Goal: Task Accomplishment & Management: Use online tool/utility

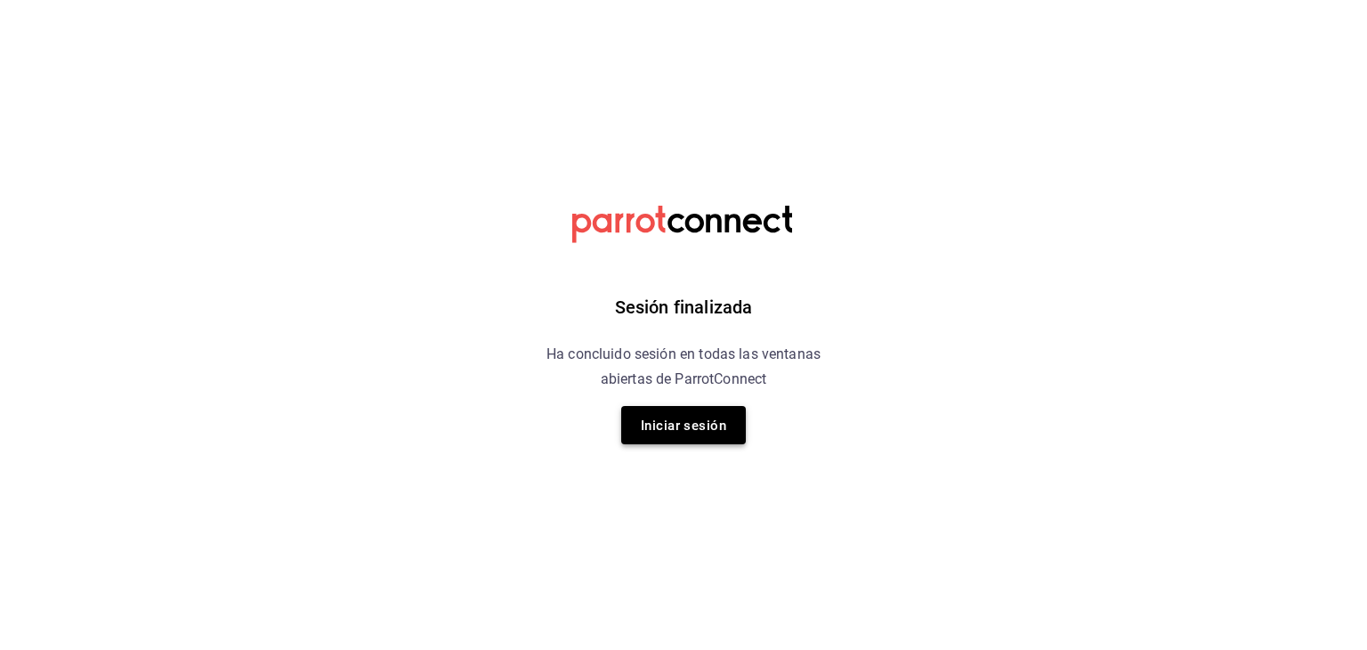
click at [687, 423] on font "Iniciar sesión" at bounding box center [683, 425] width 85 height 16
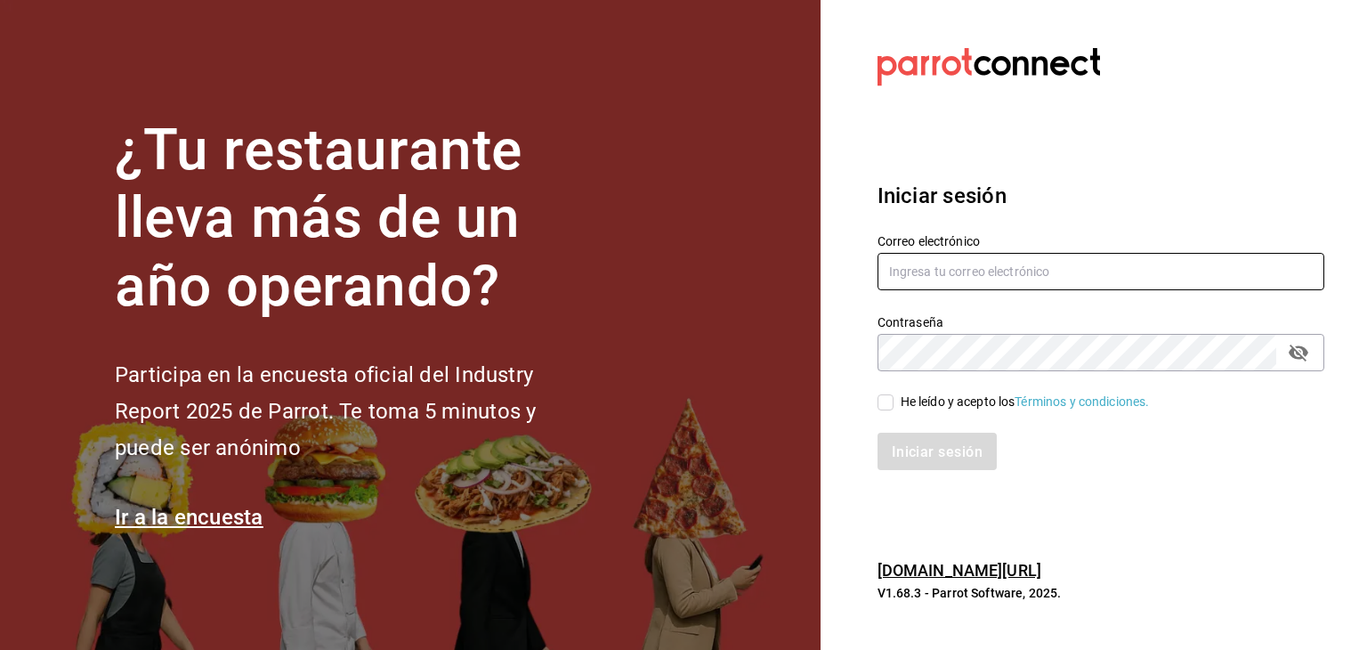
type input "[EMAIL_ADDRESS][DOMAIN_NAME]"
click at [878, 395] on input "He leído y acepto los Términos y condiciones." at bounding box center [885, 402] width 16 height 16
checkbox input "true"
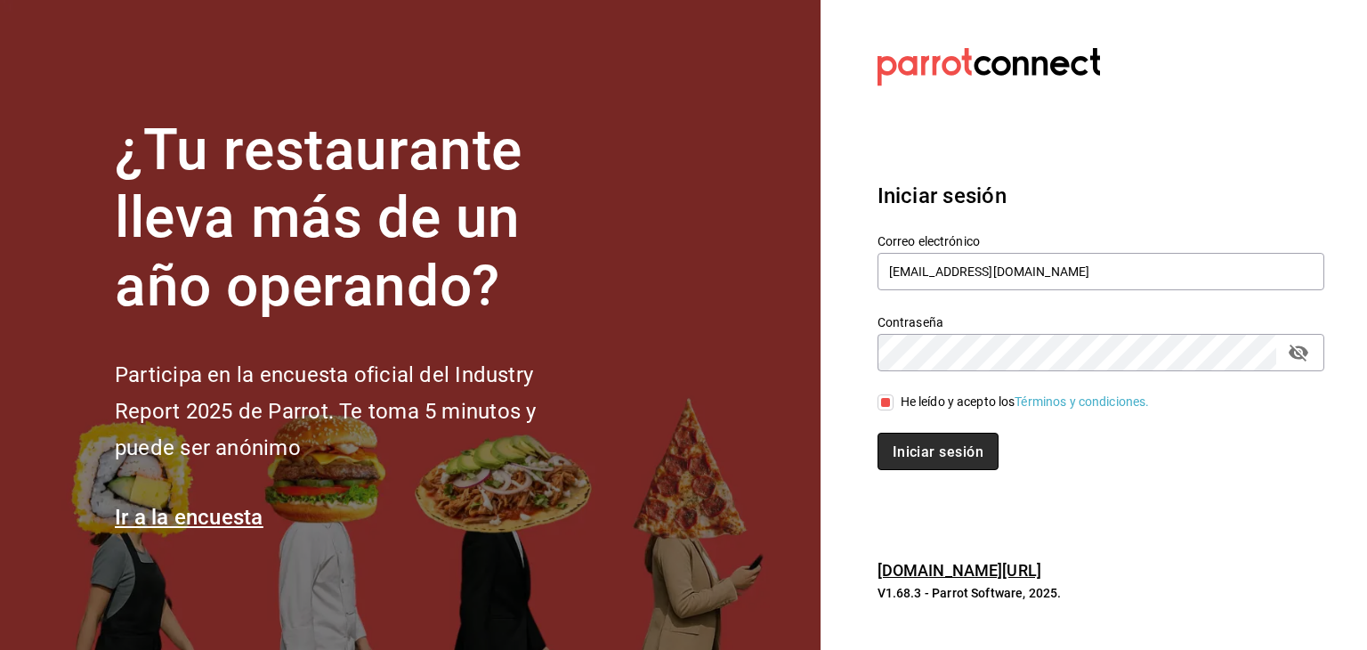
click at [924, 446] on font "Iniciar sesión" at bounding box center [938, 451] width 91 height 17
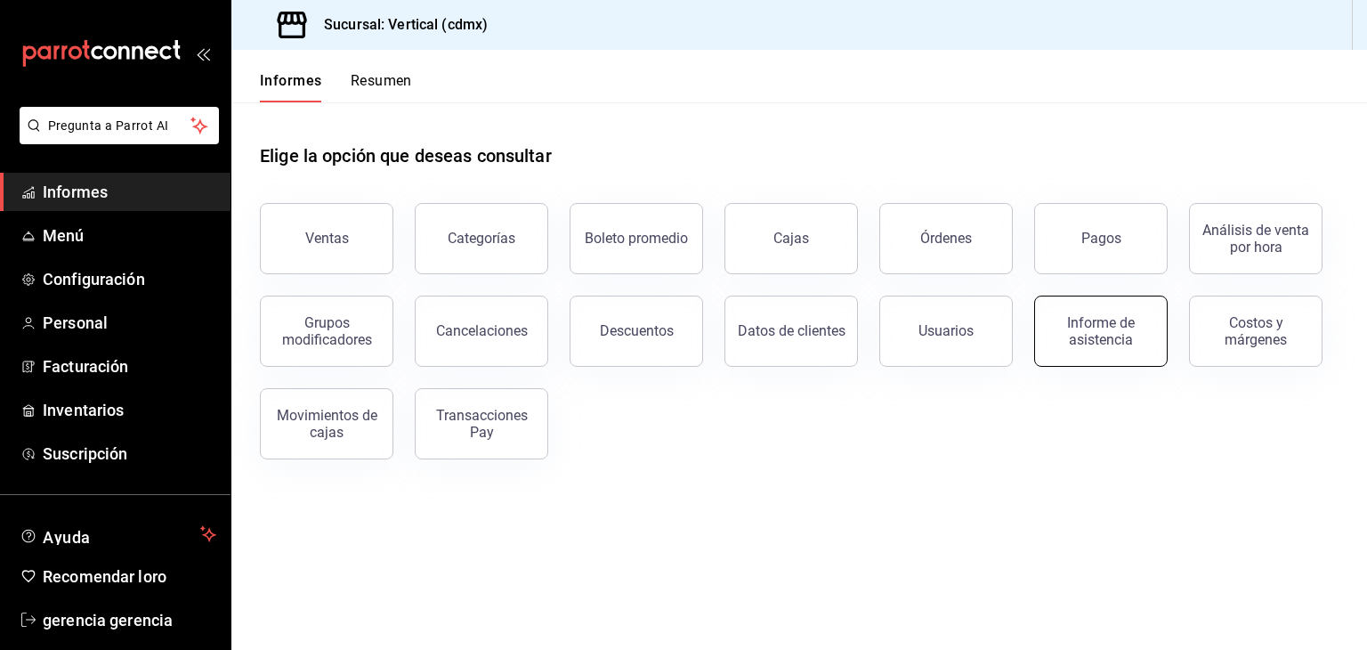
click at [1058, 319] on div "Informe de asistencia" at bounding box center [1101, 331] width 110 height 34
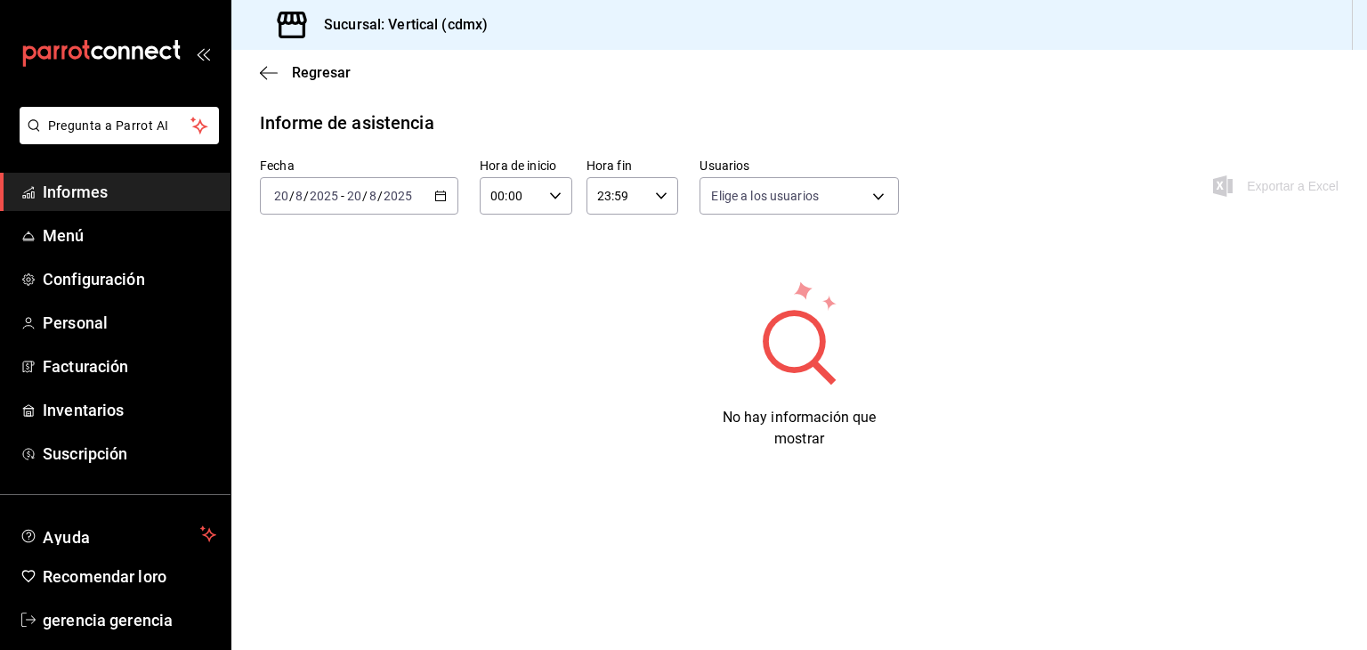
click at [438, 192] on \(Stroke\) "button" at bounding box center [440, 196] width 11 height 10
click at [363, 296] on span "Ayer" at bounding box center [344, 289] width 138 height 19
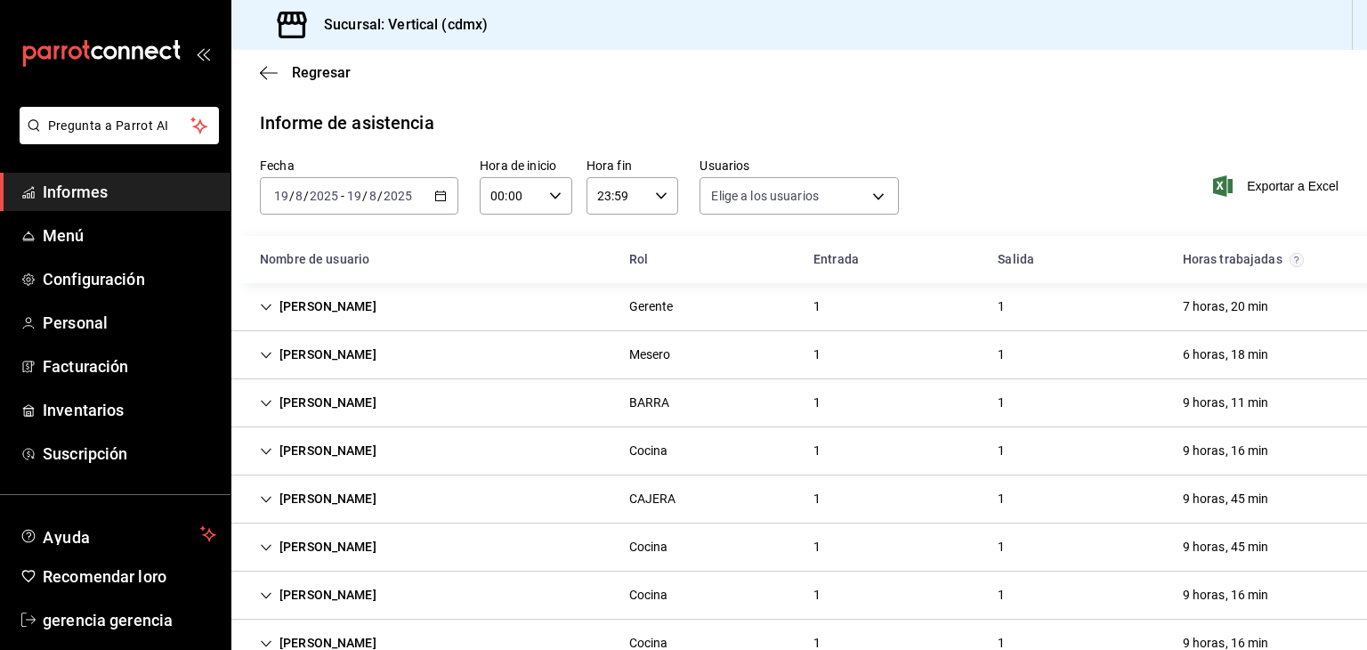
click at [1126, 500] on div "[PERSON_NAME] CAJERA 1 1 9 horas, 45 min" at bounding box center [799, 499] width 1136 height 48
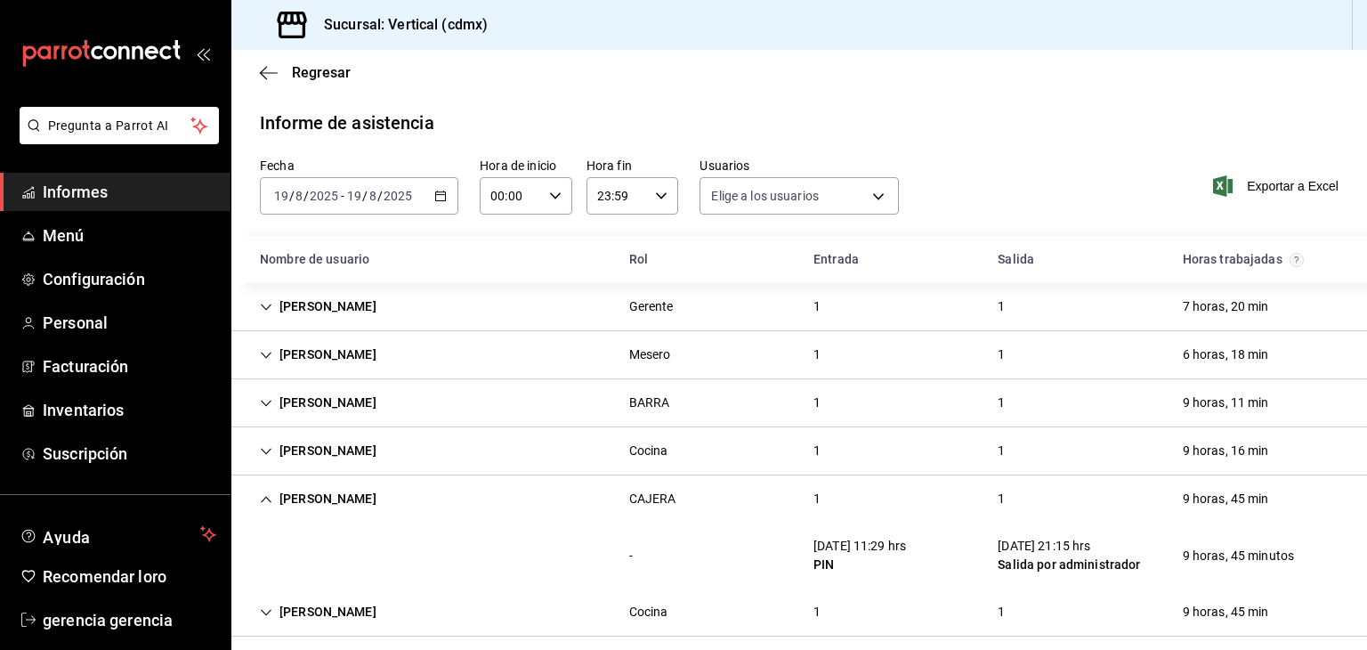
click at [438, 190] on icon "button" at bounding box center [440, 196] width 12 height 12
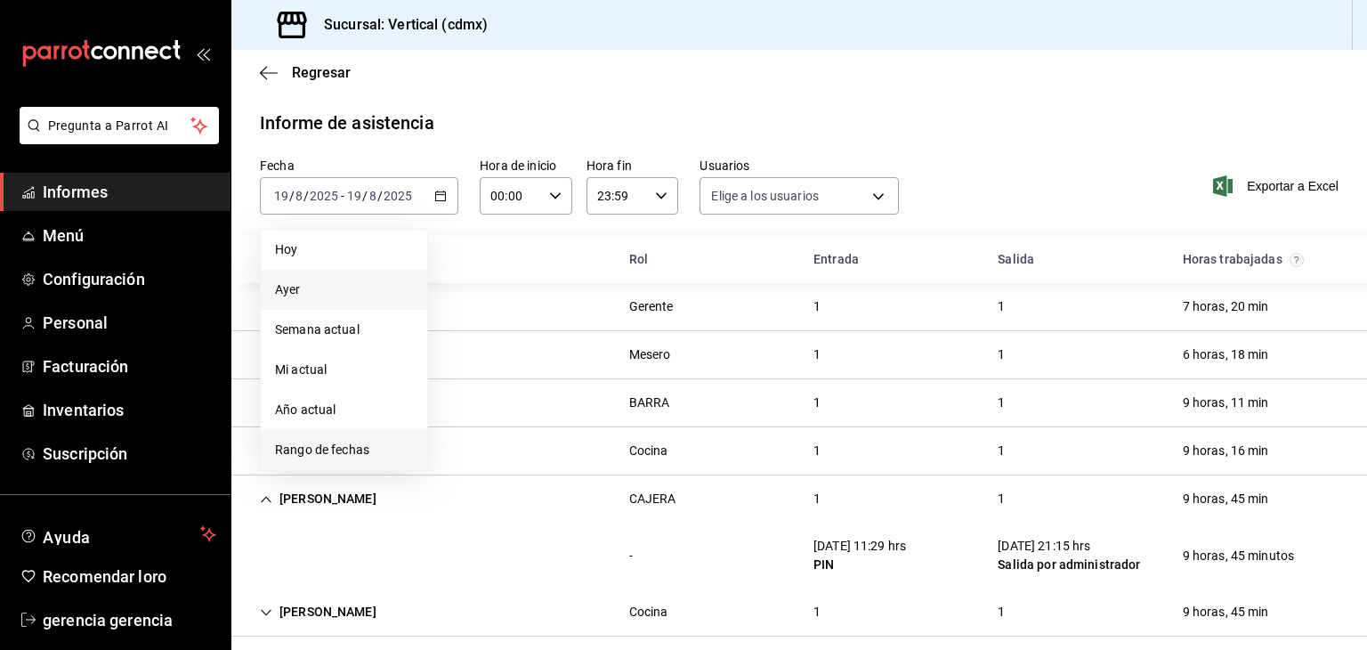
click at [369, 449] on span "Rango de fechas" at bounding box center [344, 450] width 138 height 19
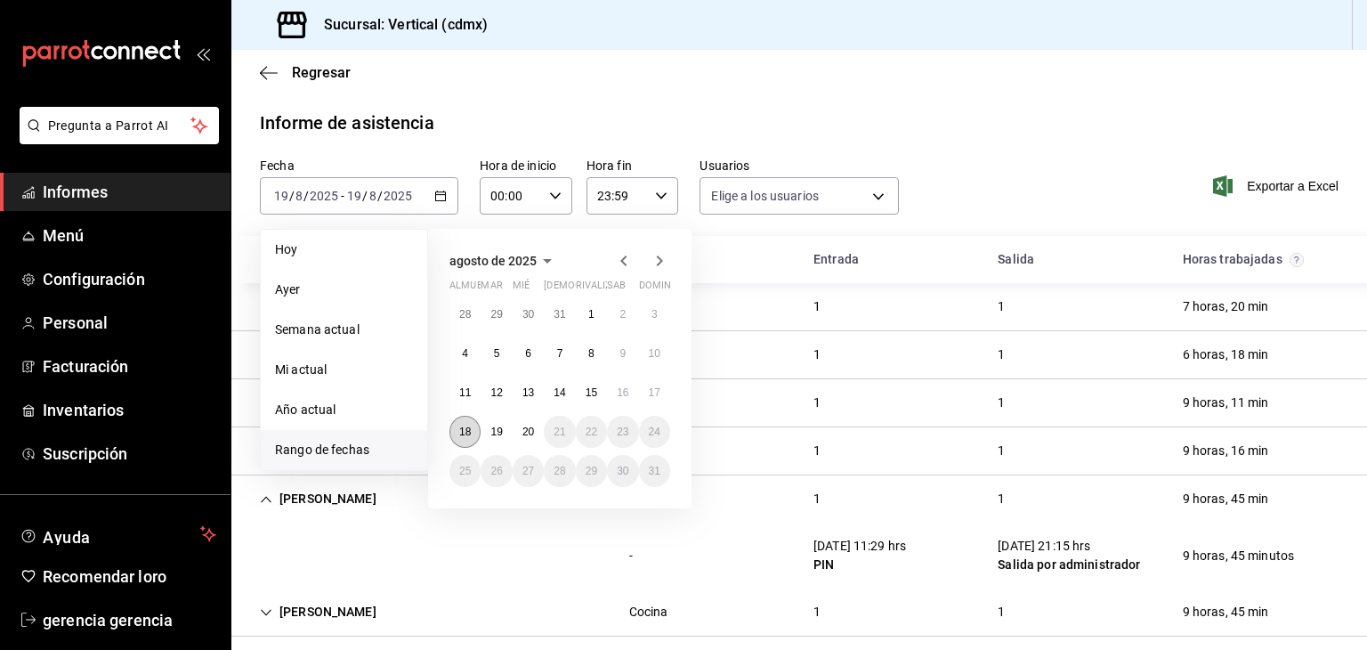
click at [470, 431] on font "18" at bounding box center [465, 431] width 12 height 12
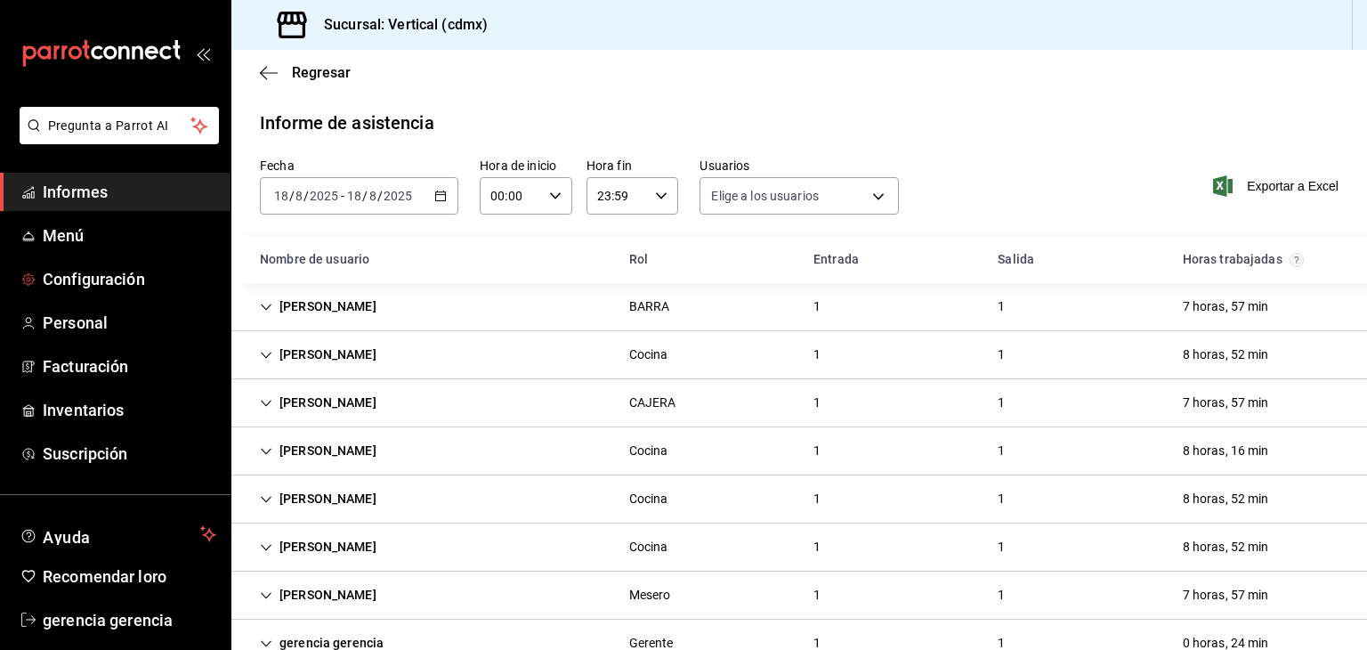
click at [918, 630] on div "gerencia gerencia Gerente 1 1 0 horas, 24 min" at bounding box center [799, 643] width 1136 height 48
click at [918, 630] on div "gerencia gerencia Gerente 1 1 0 horas, 24 min" at bounding box center [799, 642] width 1136 height 47
click at [441, 200] on icon "button" at bounding box center [440, 196] width 12 height 12
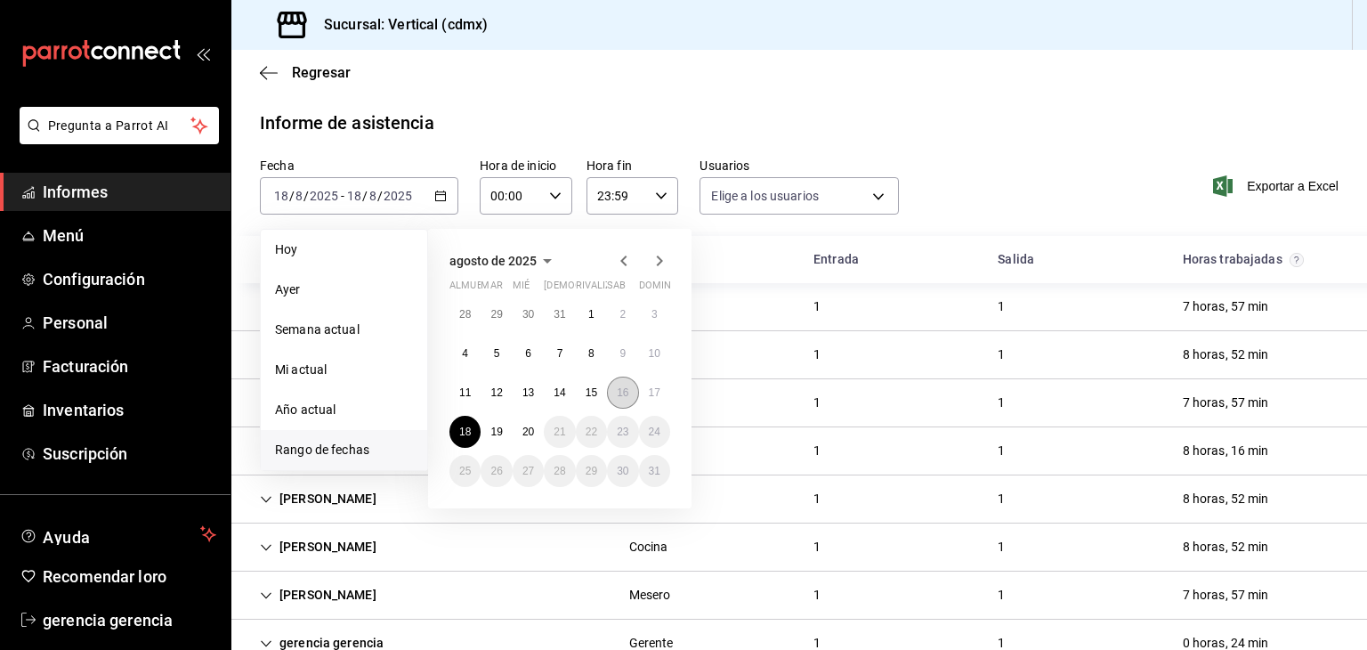
click at [630, 392] on button "16" at bounding box center [622, 392] width 31 height 32
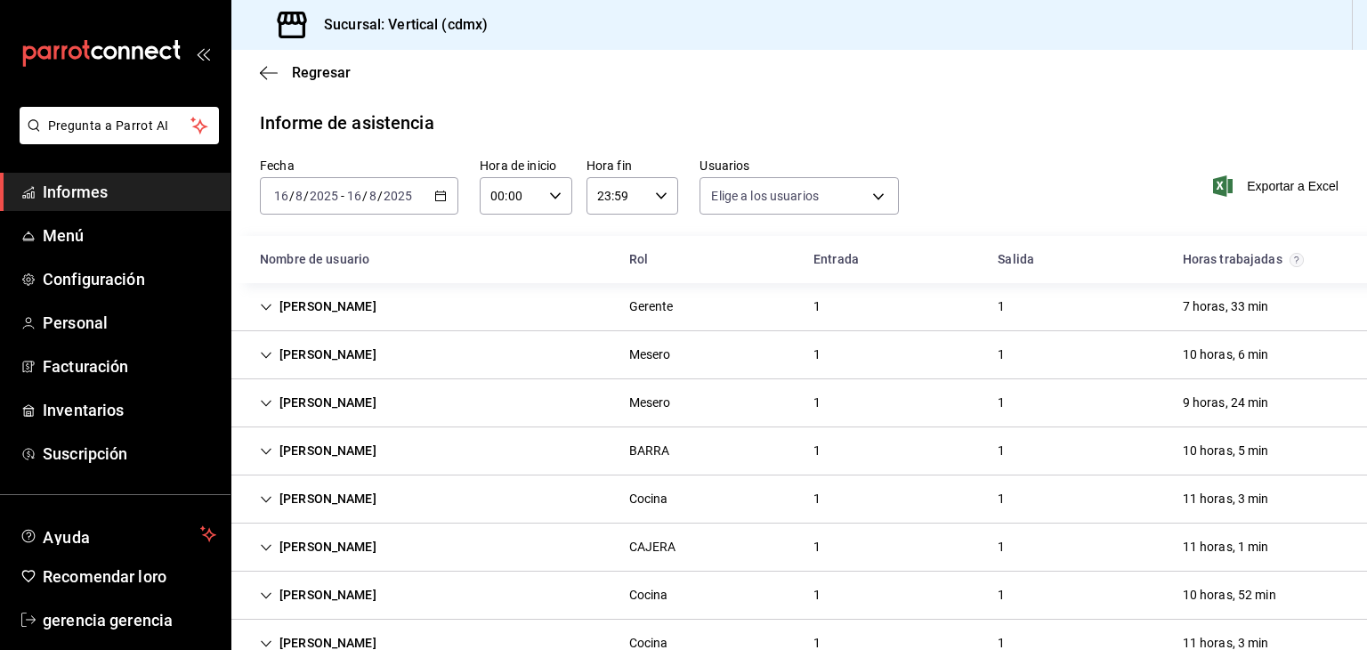
click at [772, 555] on div "[PERSON_NAME] CAJERA 1 1 11 horas, 1 min" at bounding box center [799, 547] width 1136 height 48
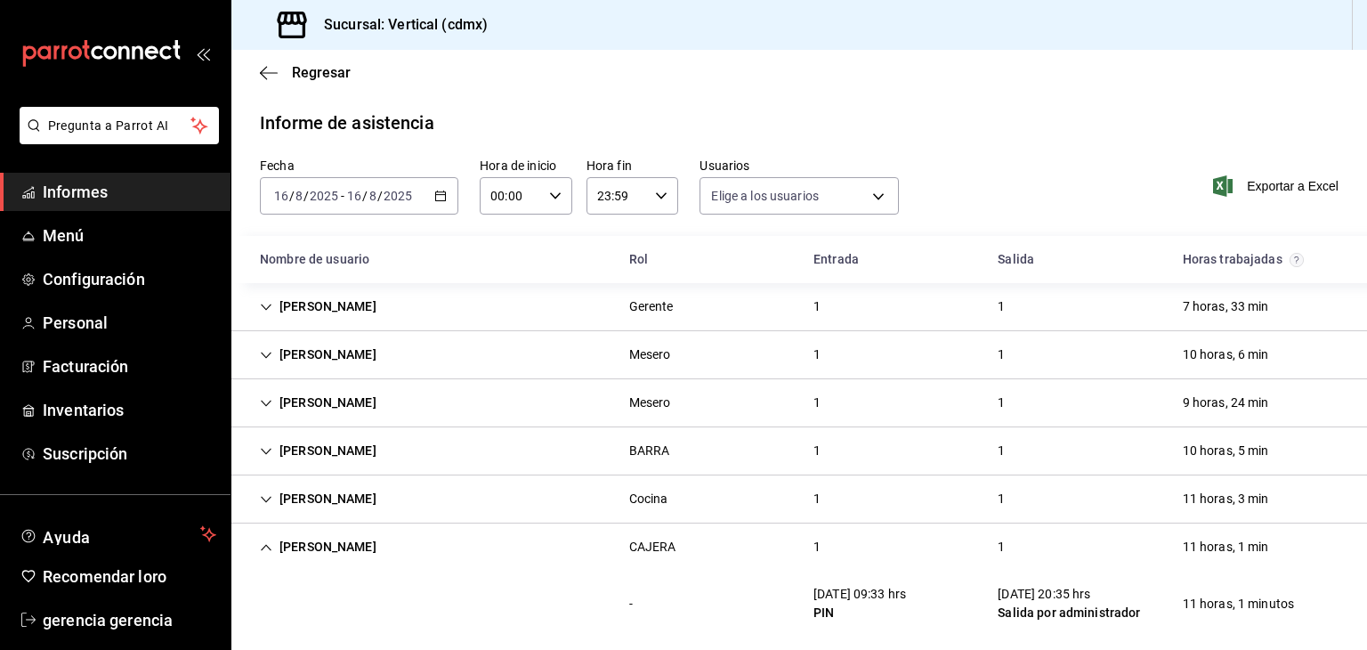
click at [434, 196] on icon "button" at bounding box center [440, 196] width 12 height 12
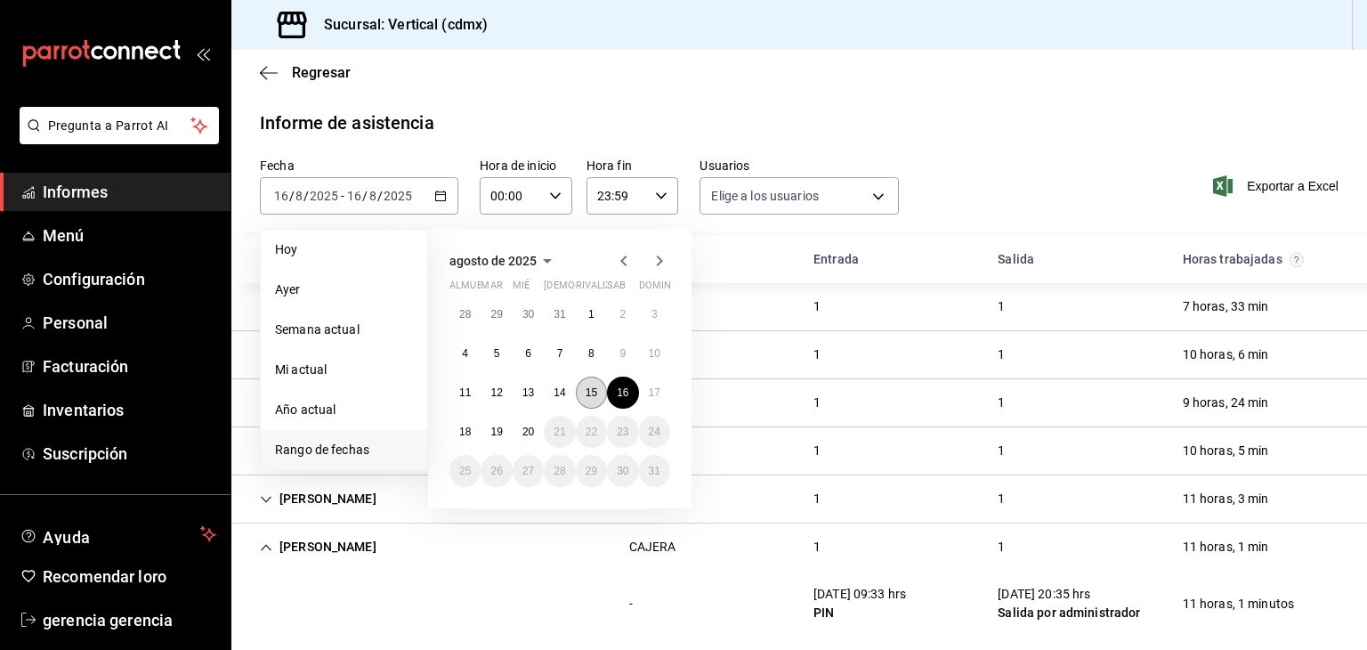
click at [590, 386] on font "15" at bounding box center [592, 392] width 12 height 12
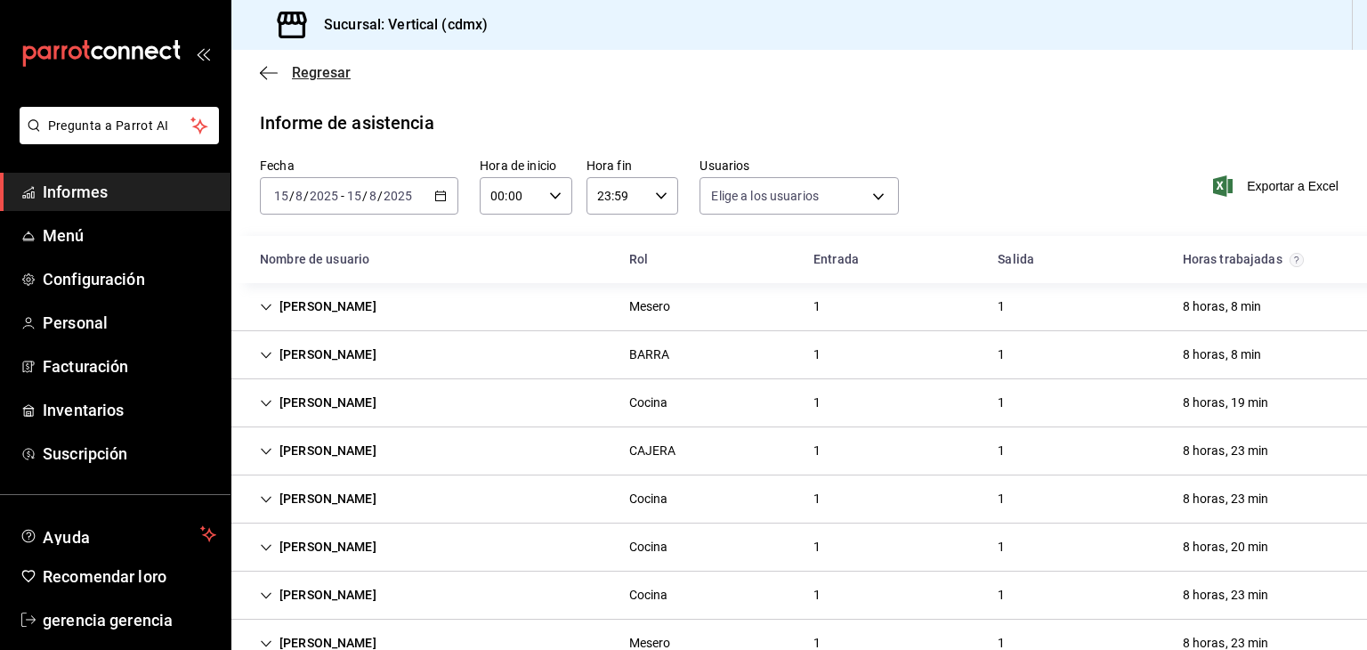
click at [278, 72] on span "Regresar" at bounding box center [305, 72] width 91 height 17
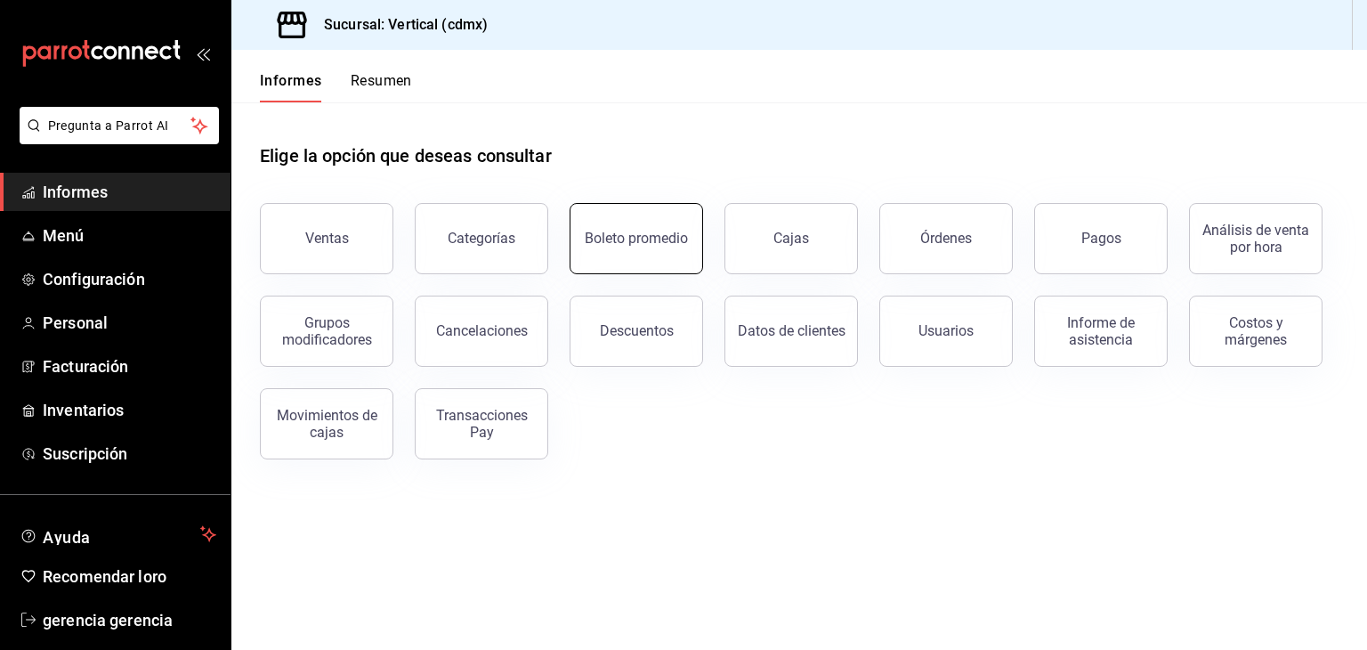
click at [615, 234] on font "Boleto promedio" at bounding box center [636, 238] width 103 height 17
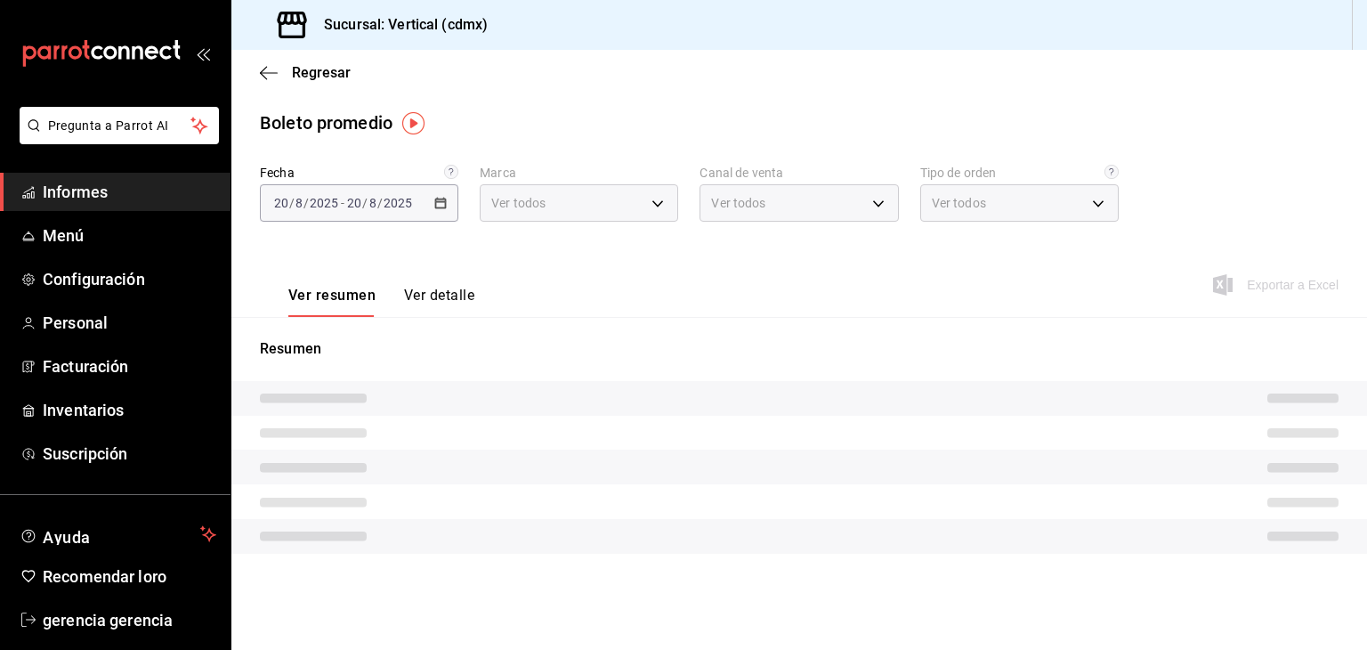
type input "806fd770-8933-4e96-9477-b3c4bc8b4907"
type input "PARROT,UBER_EATS,RAPPI,DIDI_FOOD,ONLINE"
type input "521e8b5a-f9b9-4511-8f0f-338036c1092f,1b363a24-7703-4563-b188-df1ba991af3b,09d35…"
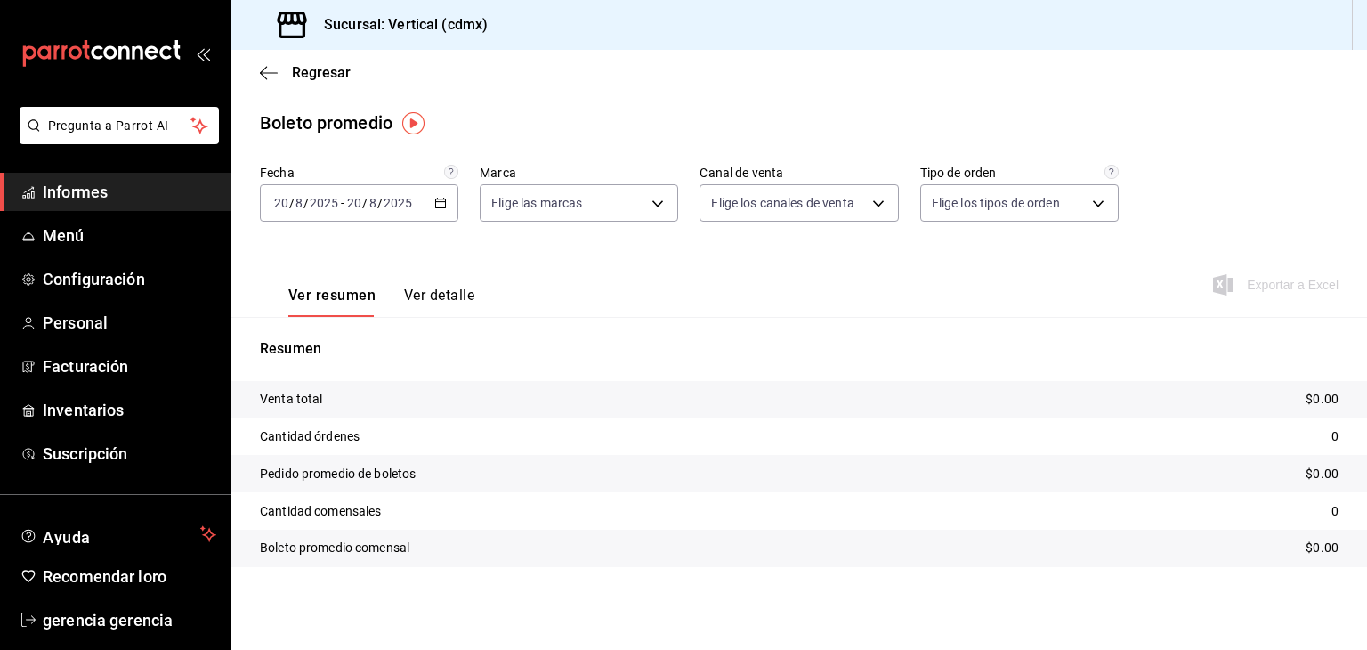
click at [414, 296] on font "Ver detalle" at bounding box center [439, 295] width 70 height 17
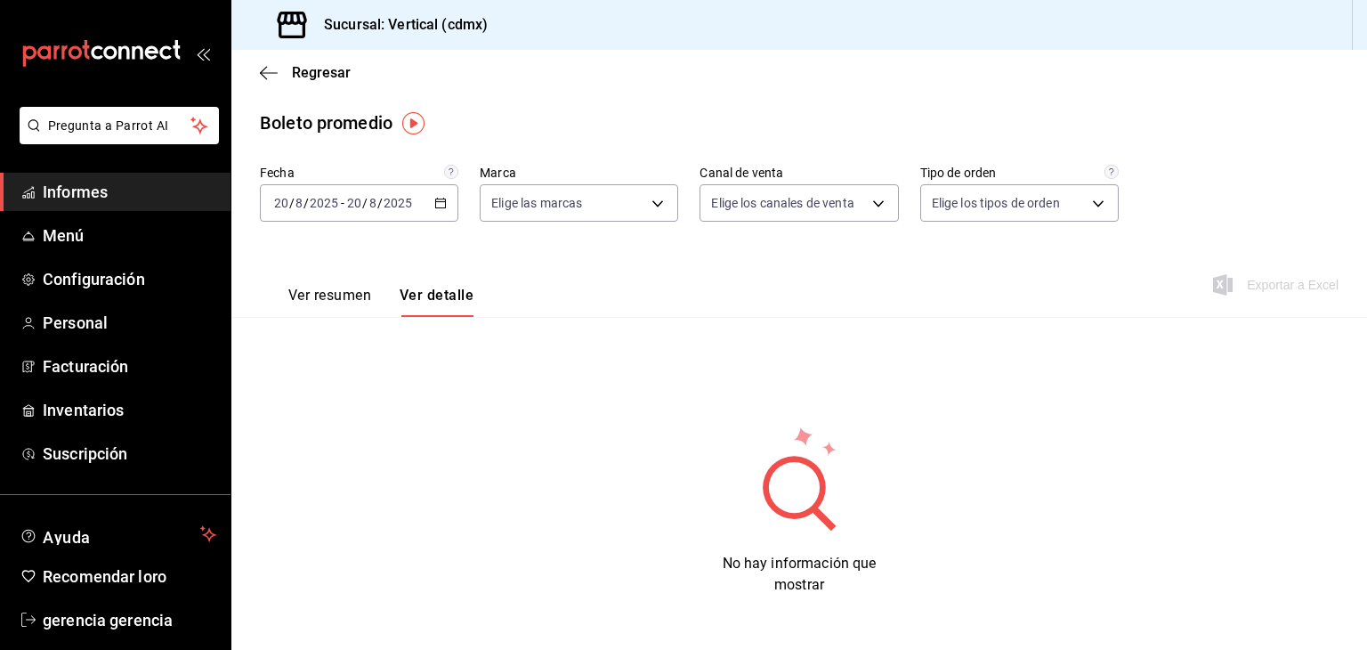
click at [319, 293] on font "Ver resumen" at bounding box center [329, 295] width 83 height 17
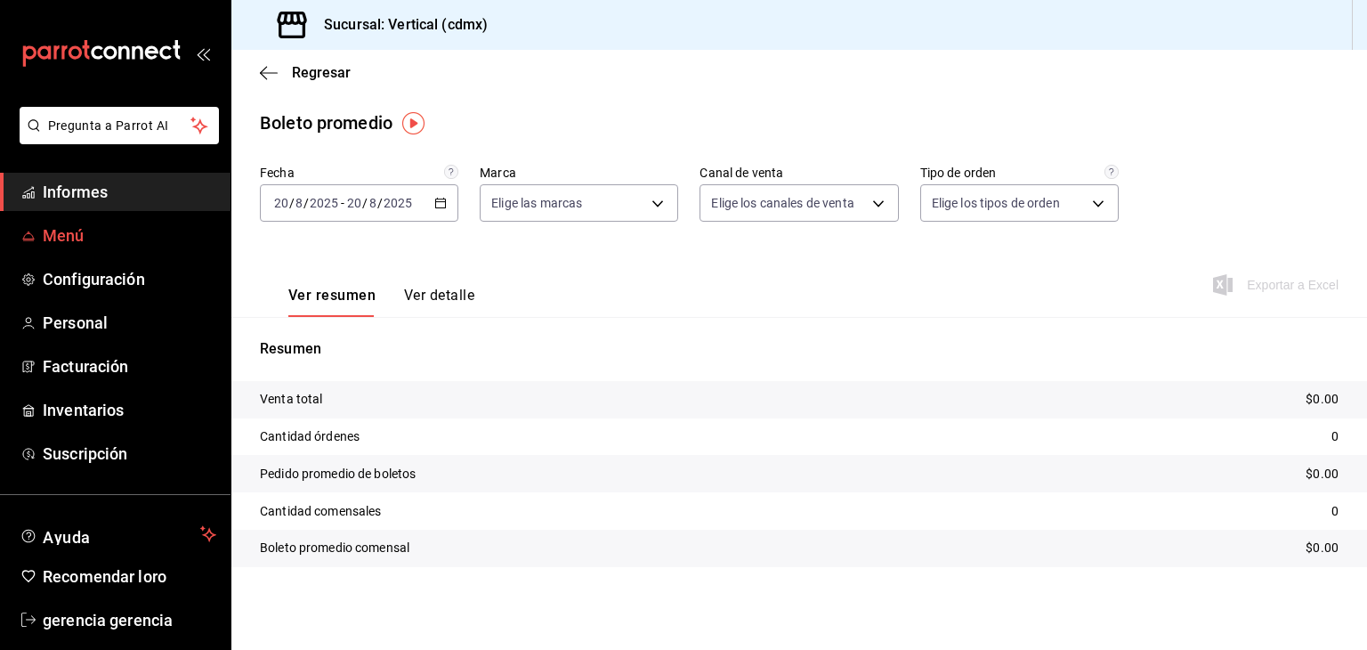
click at [107, 232] on span "Menú" at bounding box center [130, 235] width 174 height 24
